Goal: Task Accomplishment & Management: Manage account settings

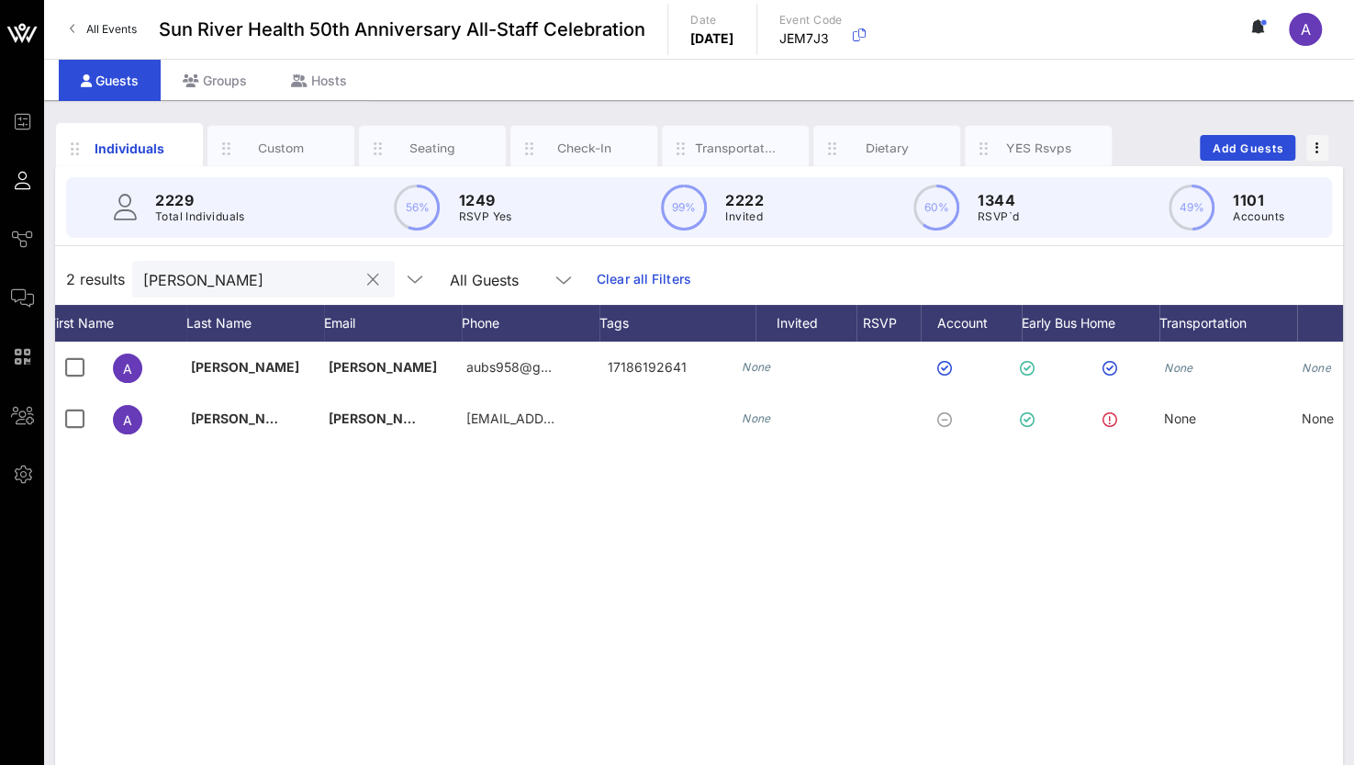
scroll to position [0, 142]
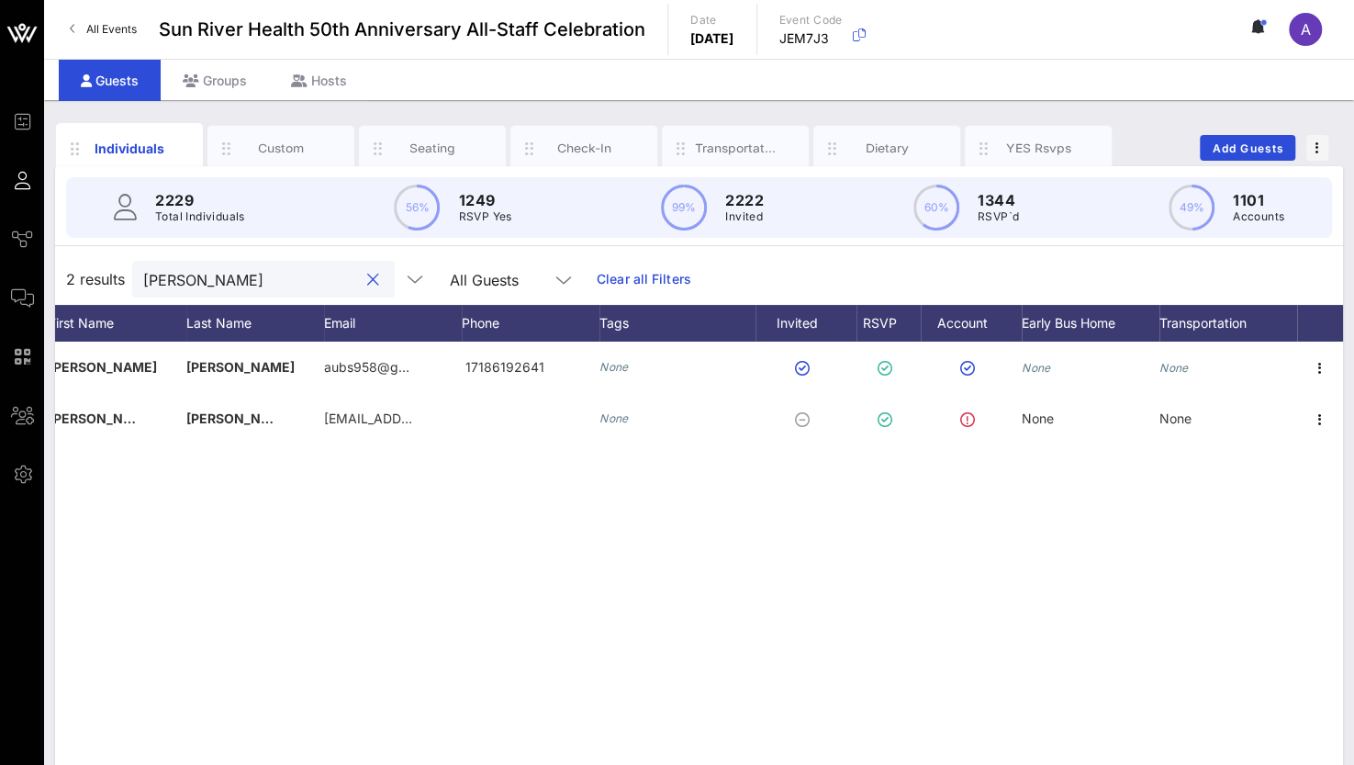
drag, startPoint x: 223, startPoint y: 281, endPoint x: 63, endPoint y: 276, distance: 159.8
click at [62, 276] on div "2 results [PERSON_NAME] s All Guests Clear all Filters" at bounding box center [699, 278] width 1288 height 51
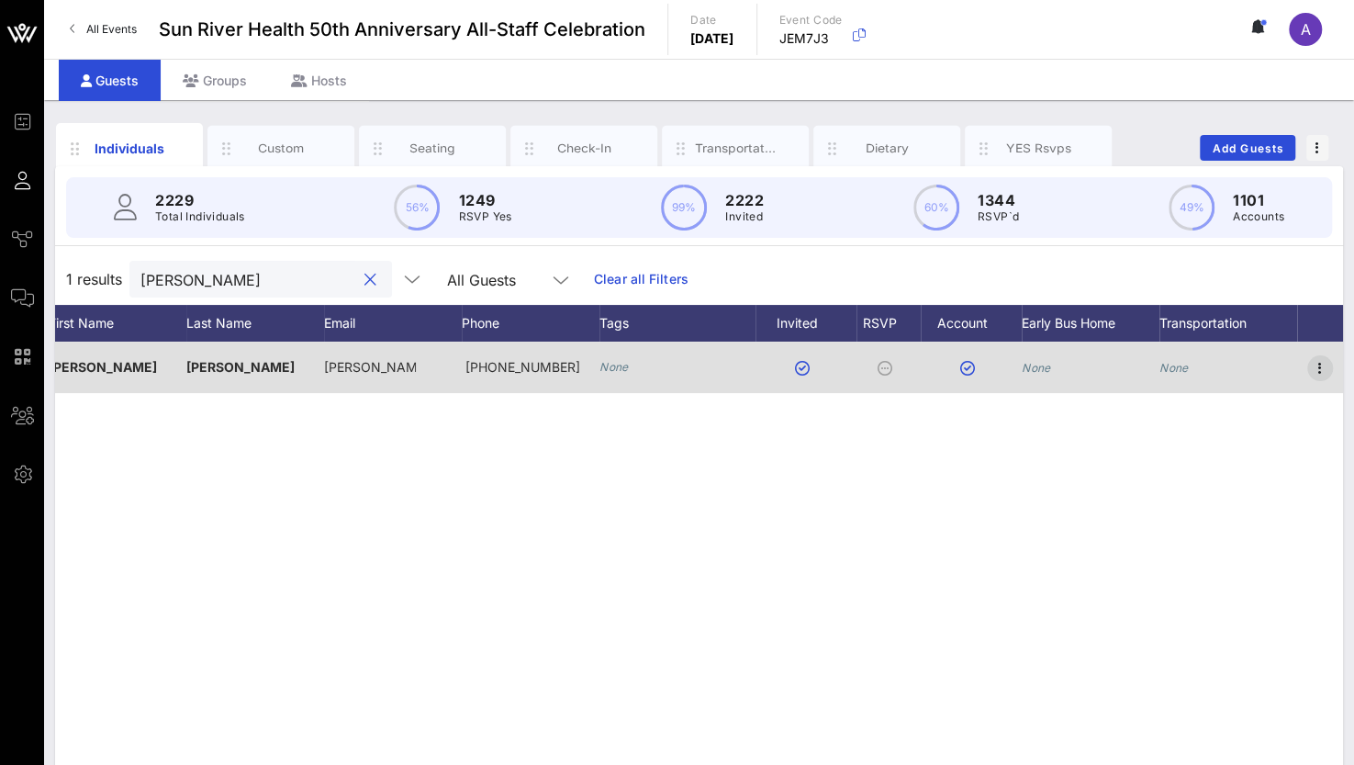
type input "[PERSON_NAME]"
click at [1319, 365] on icon "button" at bounding box center [1320, 368] width 22 height 22
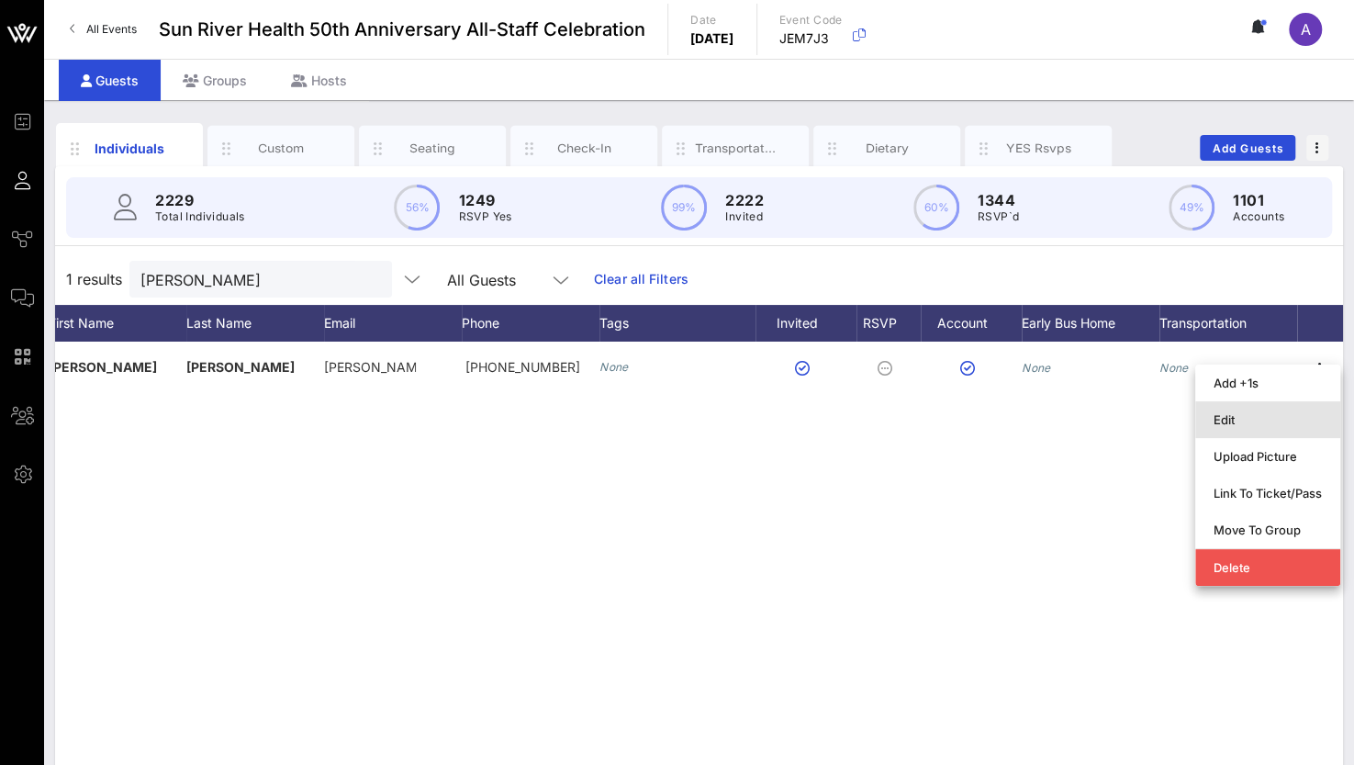
click at [1245, 420] on div "Edit" at bounding box center [1268, 419] width 108 height 15
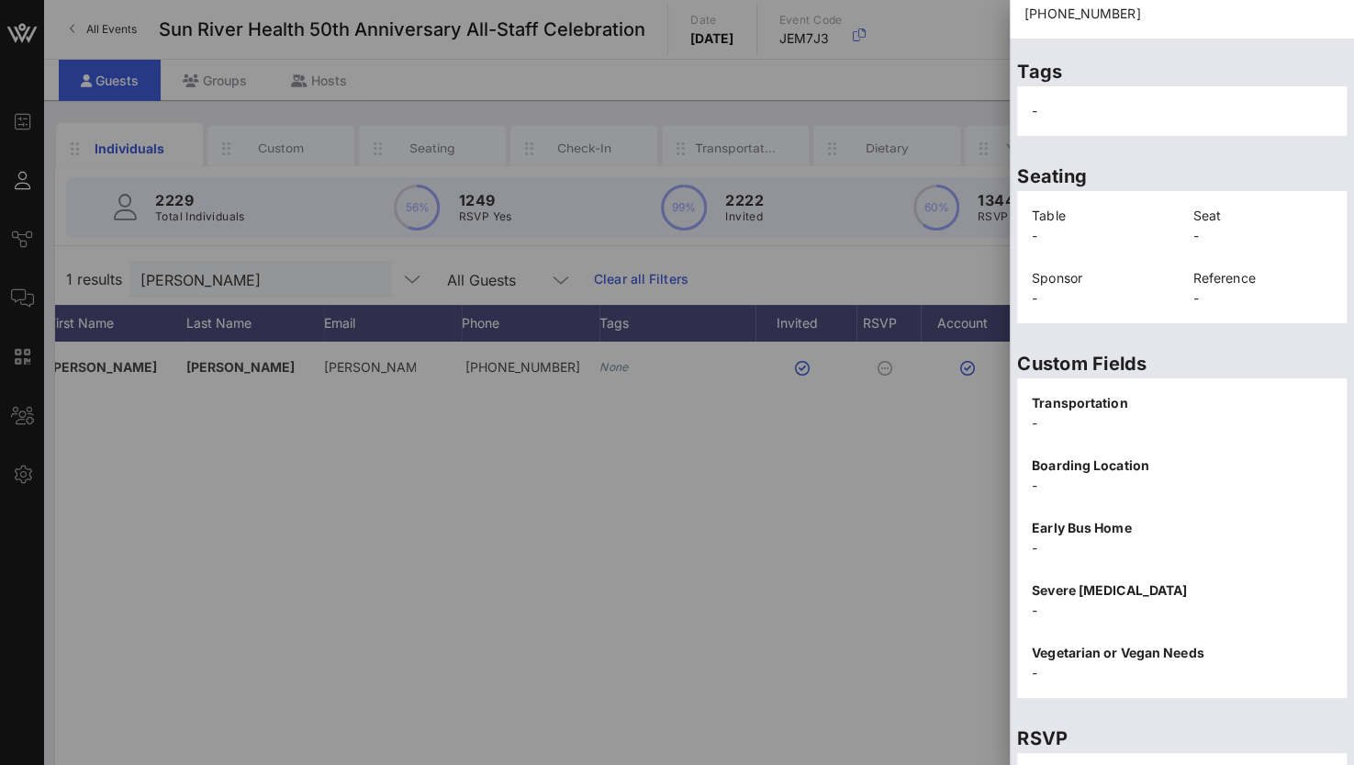
scroll to position [392, 0]
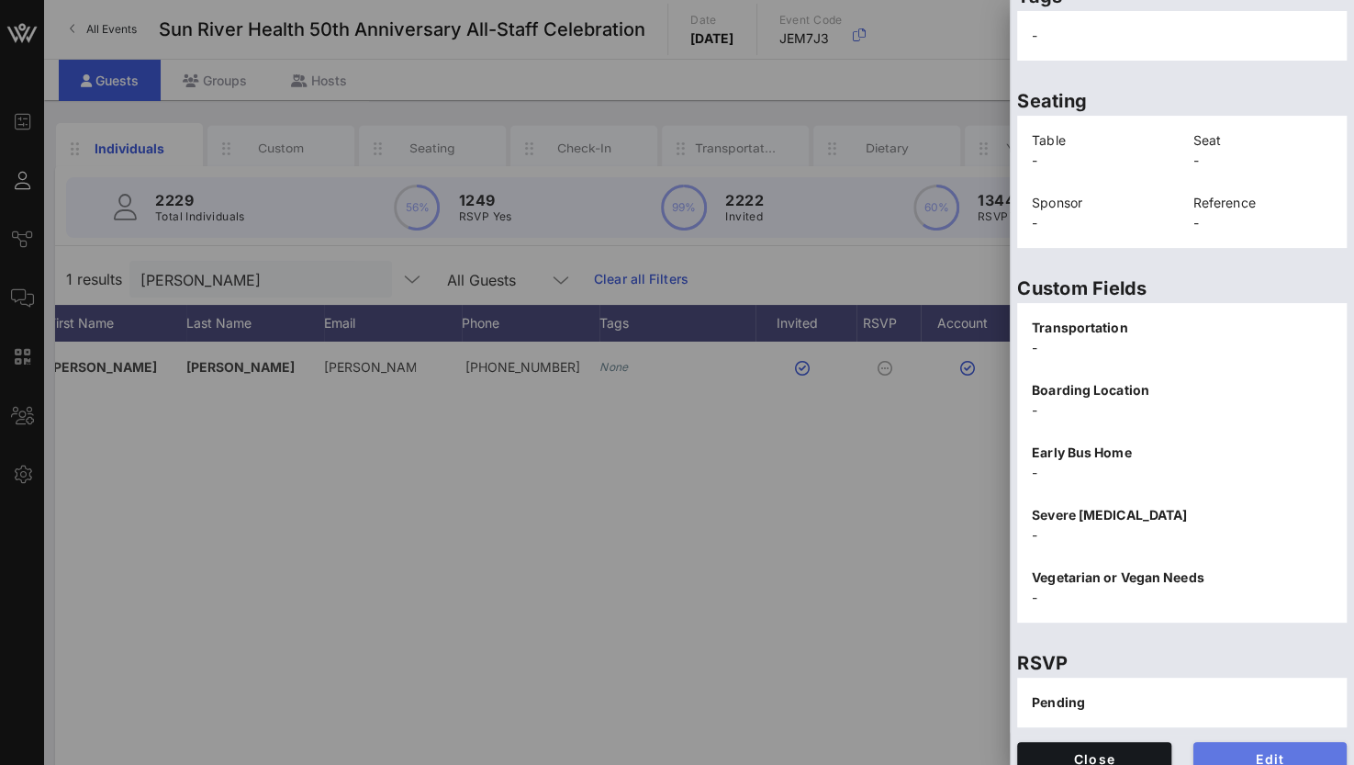
click at [1228, 751] on span "Edit" at bounding box center [1270, 759] width 125 height 16
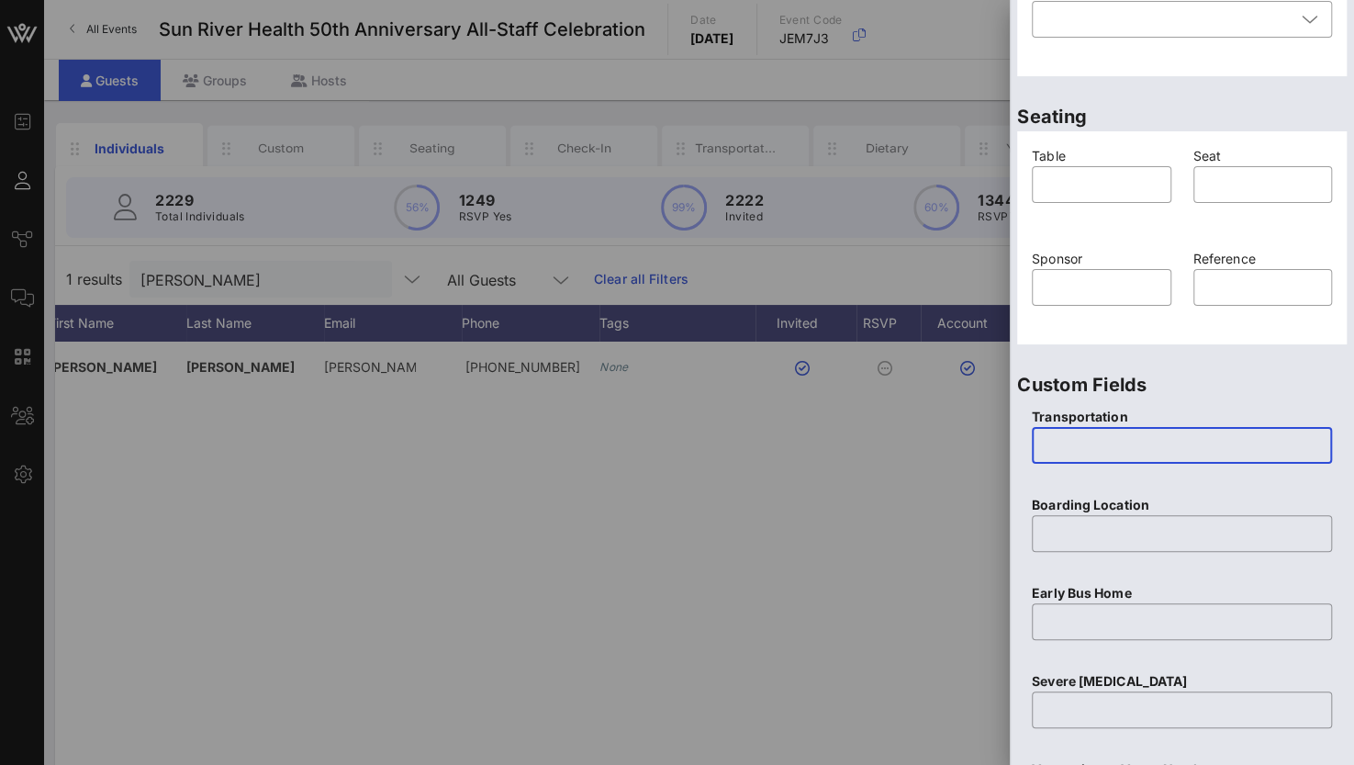
click at [1105, 438] on input "text" at bounding box center [1182, 445] width 278 height 29
type input "None"
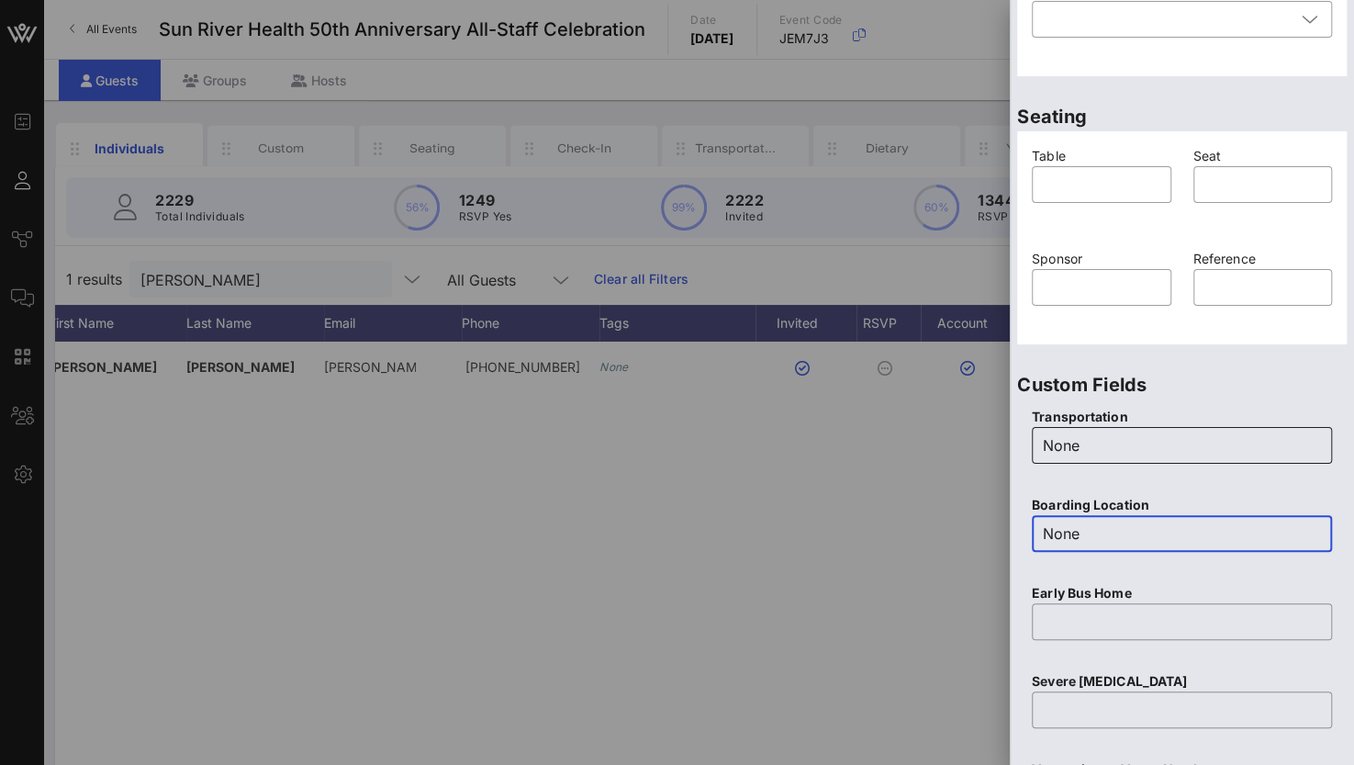
type input "None"
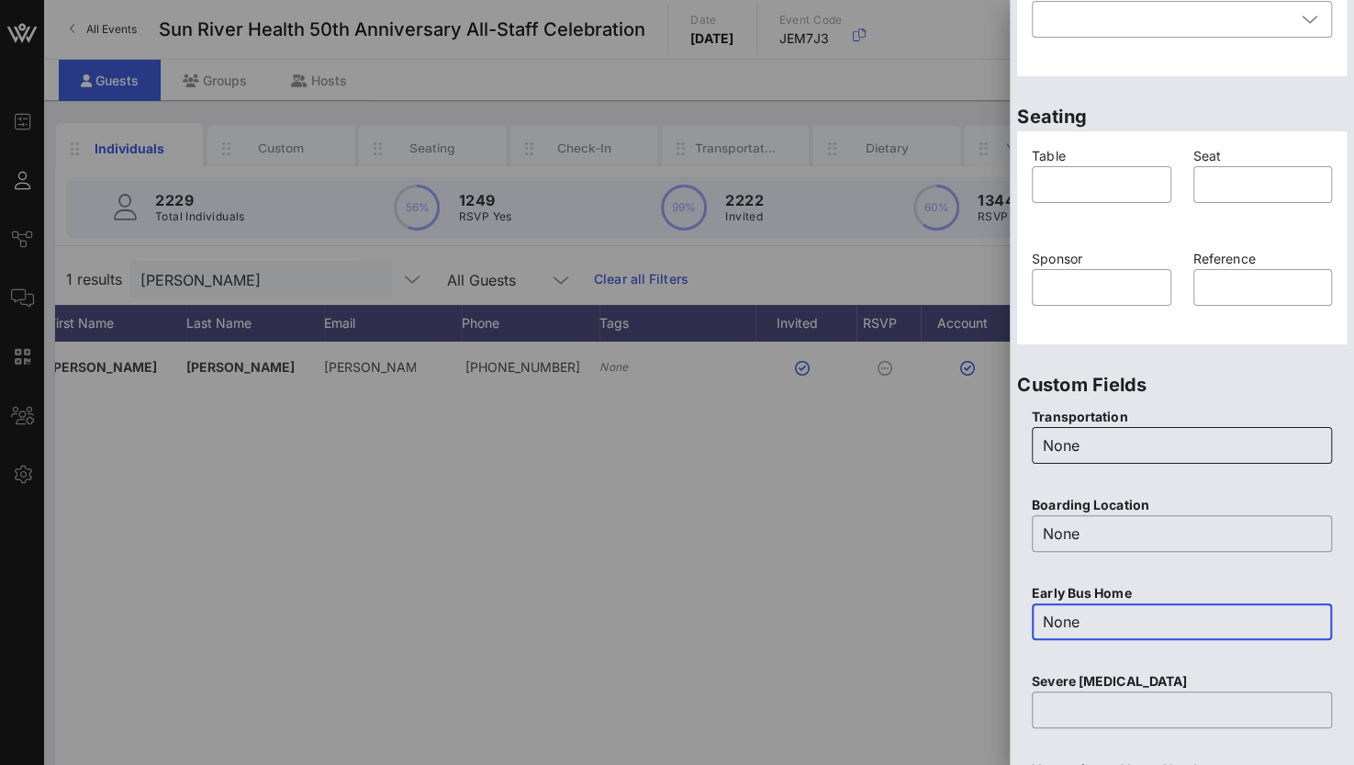
type input "None"
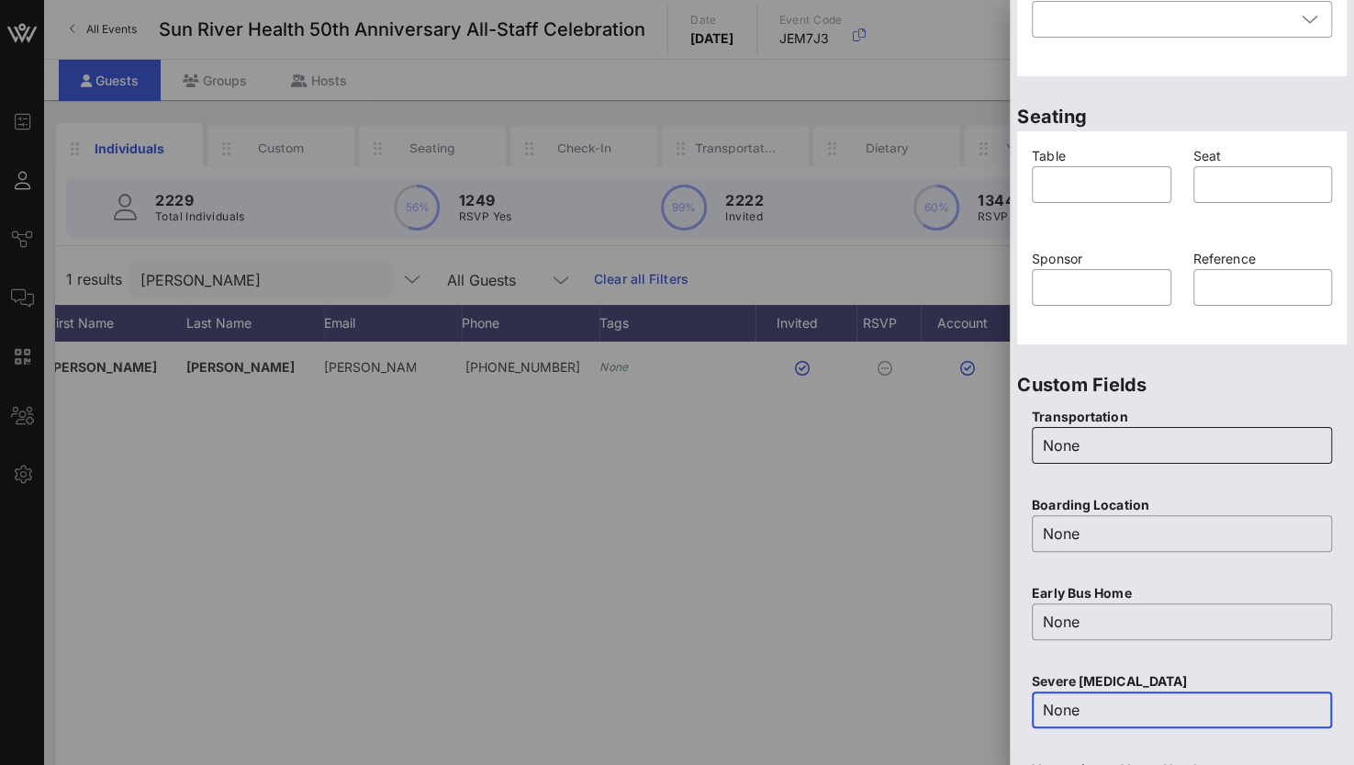
type input "None"
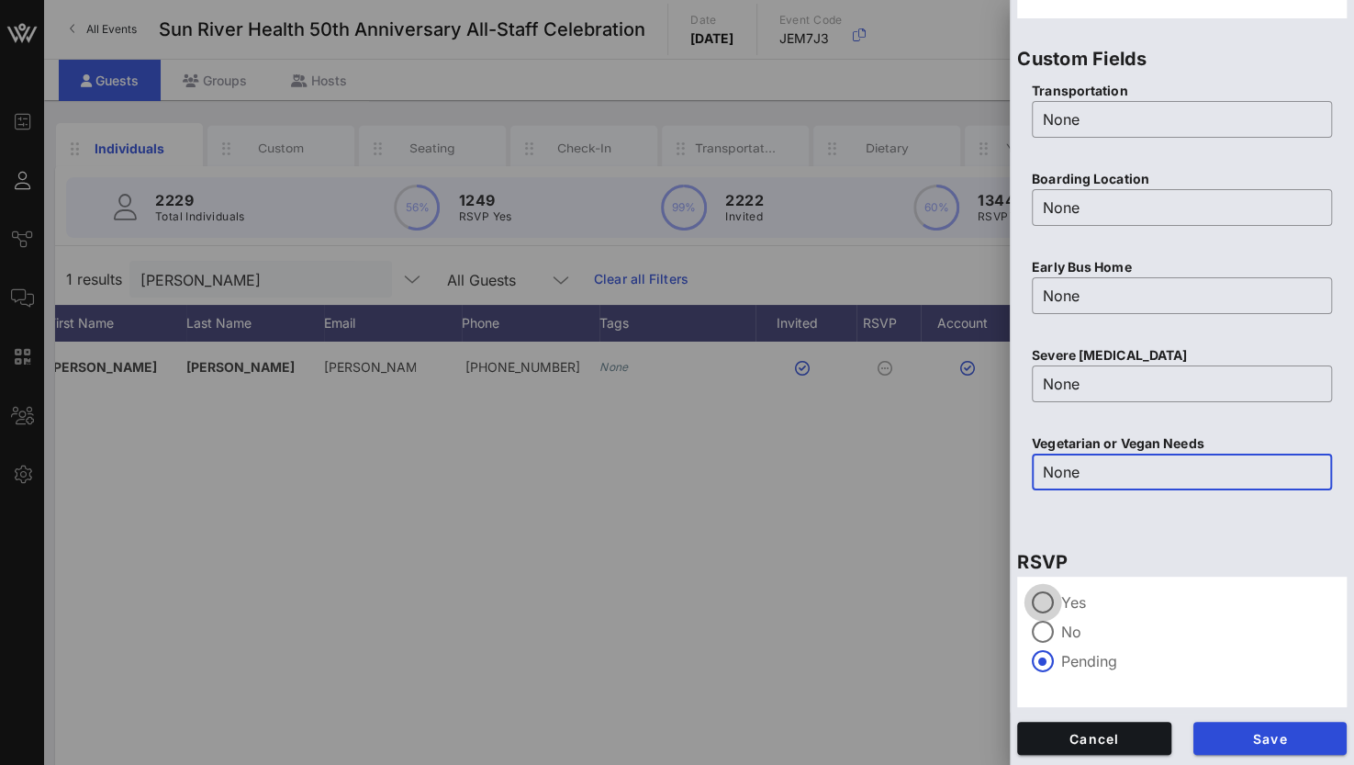
type input "None"
click at [1046, 614] on div at bounding box center [1042, 602] width 31 height 31
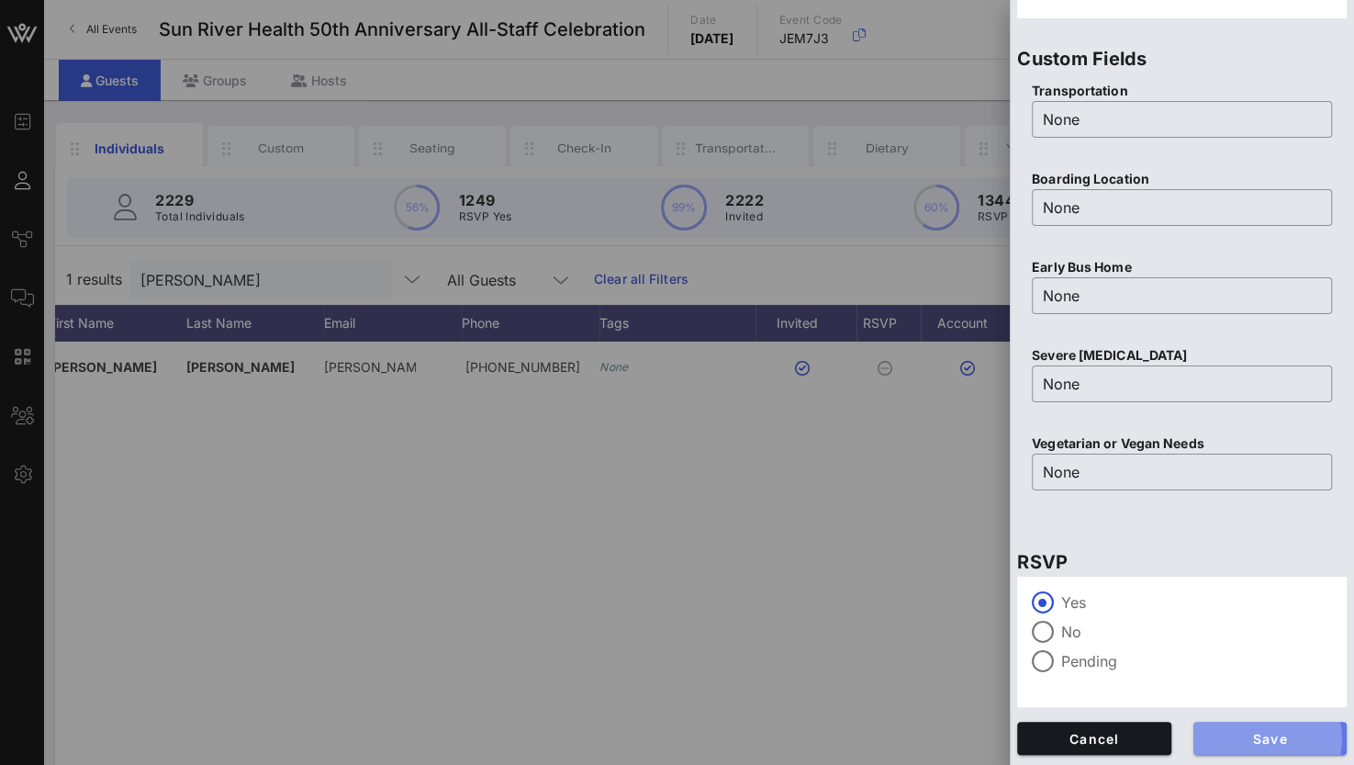
click at [1230, 742] on span "Save" at bounding box center [1270, 739] width 125 height 16
